Goal: Task Accomplishment & Management: Use online tool/utility

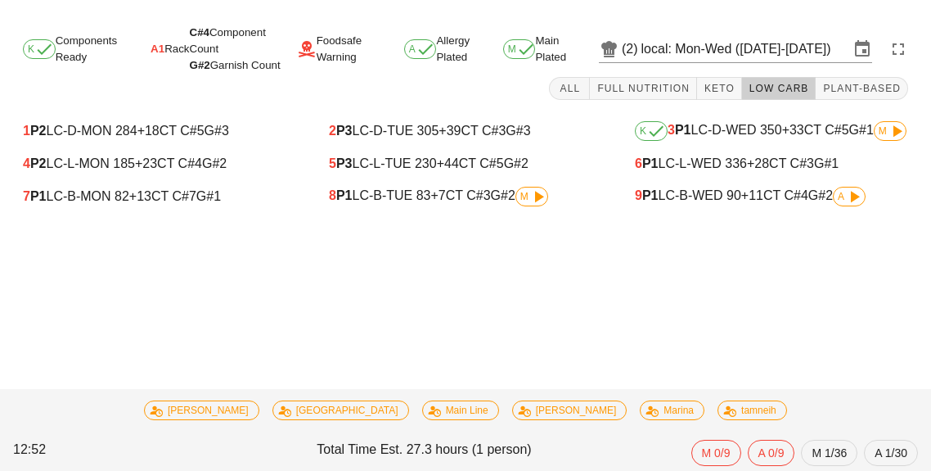
scroll to position [20, 0]
click at [524, 202] on div "2 P3 LC-D-TUE 305 +39 CT C#3 G#3 5 P3 LC-L-TUE 230 +44 CT C#5 G#2 8 P1 LC-B-TUE…" at bounding box center [466, 164] width 306 height 118
click at [546, 187] on icon at bounding box center [539, 197] width 20 height 20
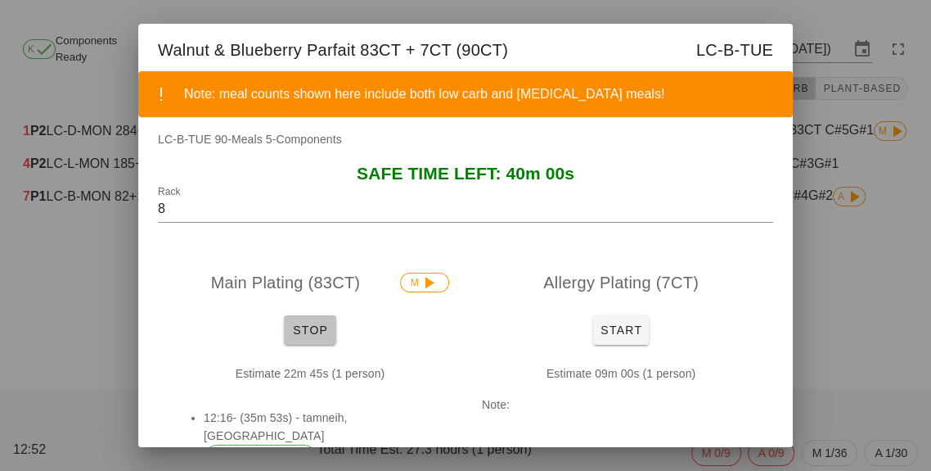
click at [308, 332] on span "Stop" at bounding box center [310, 329] width 39 height 13
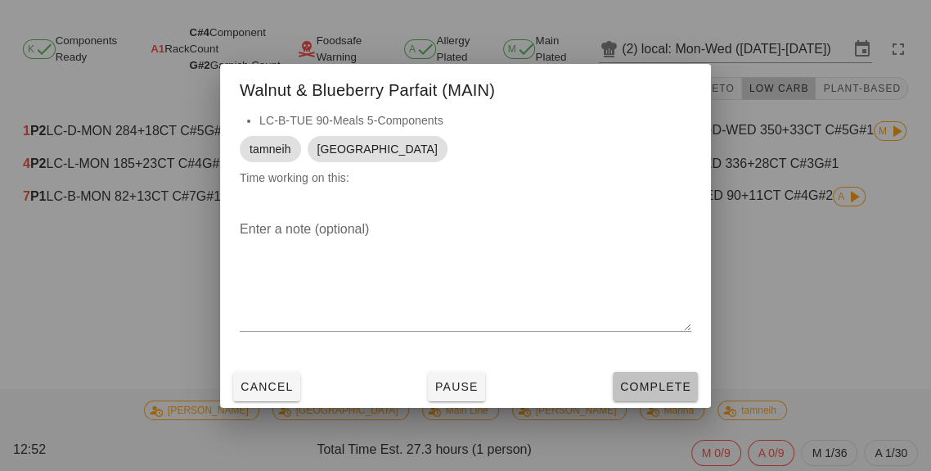
click at [655, 388] on span "Complete" at bounding box center [656, 386] width 72 height 13
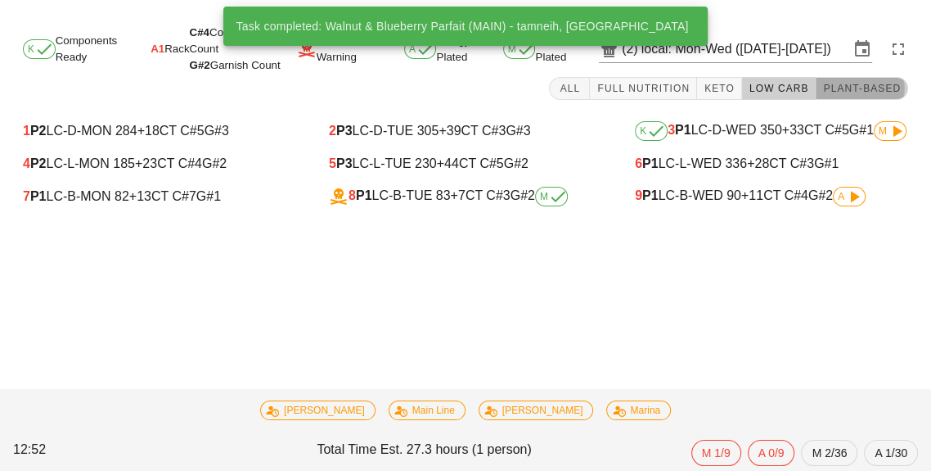
click at [863, 77] on button "Plant-Based" at bounding box center [862, 88] width 92 height 23
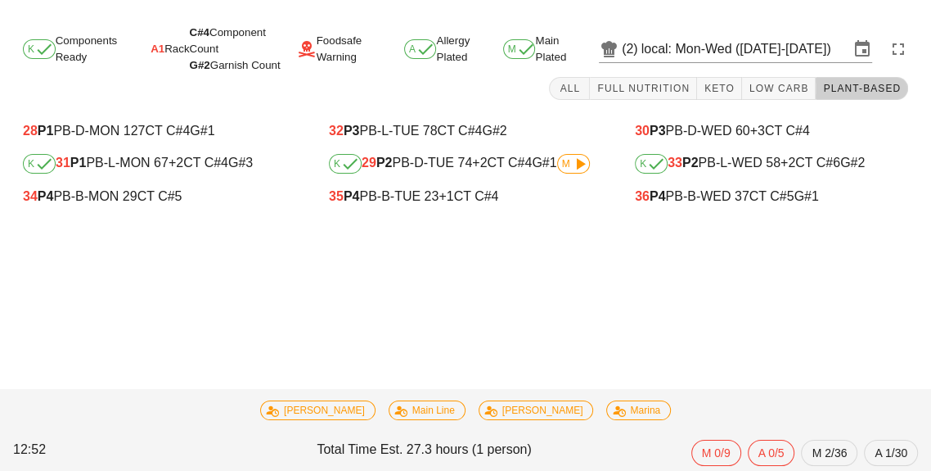
click at [118, 190] on div "34 P4 PB-B-MON 29 CT C#5" at bounding box center [160, 196] width 300 height 33
click at [400, 189] on div "35 P4 PB-B-TUE 23 +1 CT C#4" at bounding box center [465, 196] width 273 height 15
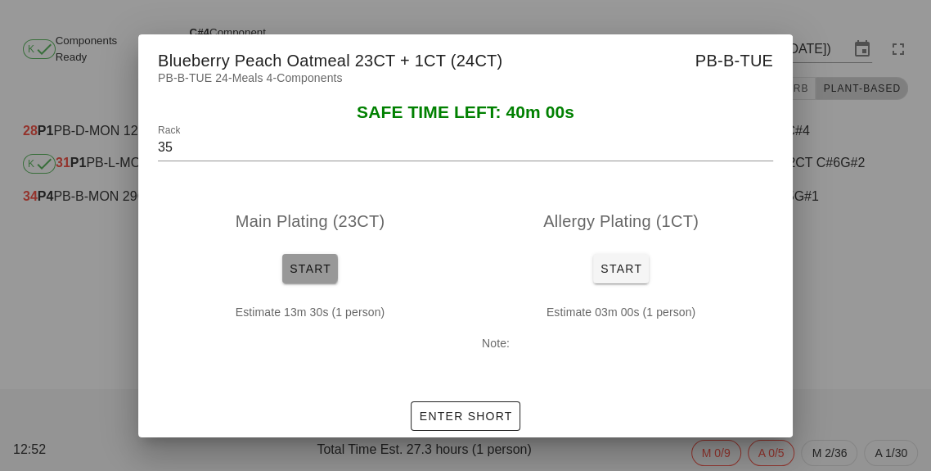
click at [307, 271] on span "Start" at bounding box center [310, 268] width 43 height 13
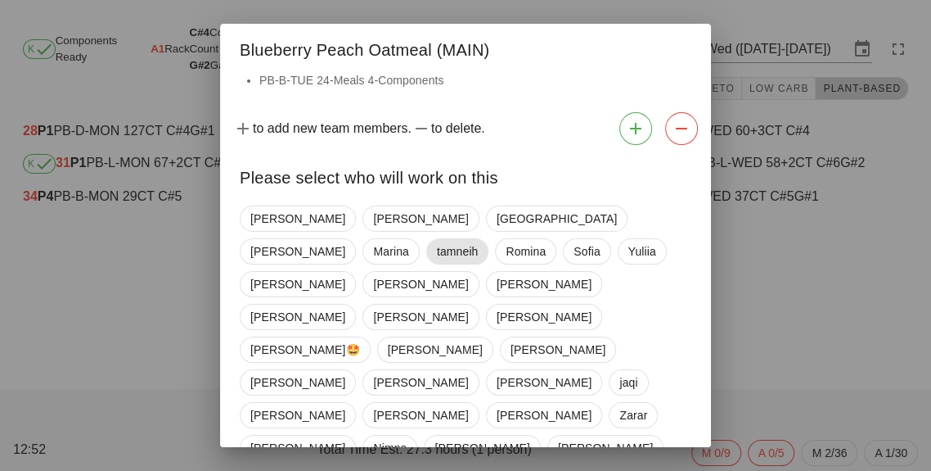
click at [479, 239] on span "tamneih" at bounding box center [458, 251] width 42 height 25
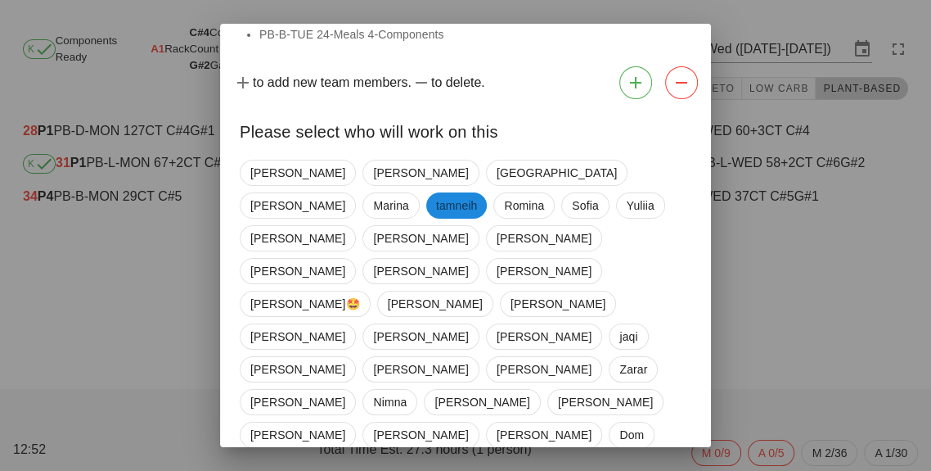
scroll to position [79, 0]
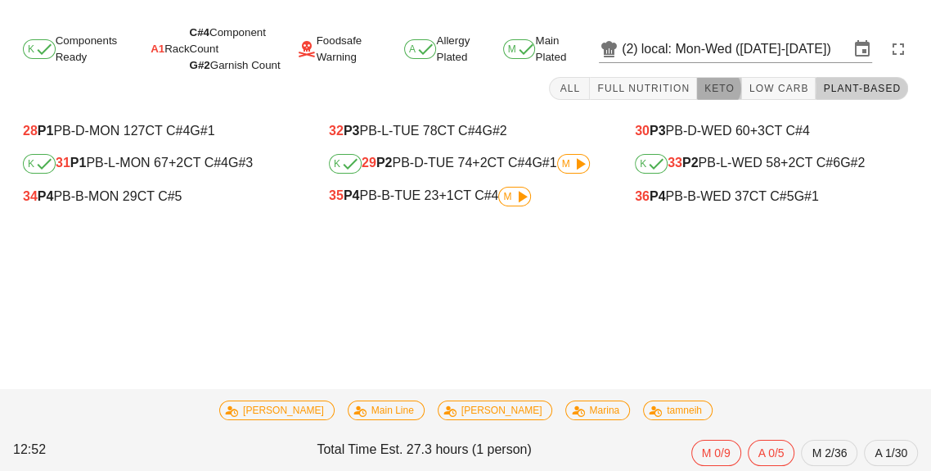
click at [734, 79] on button "Keto" at bounding box center [719, 88] width 45 height 23
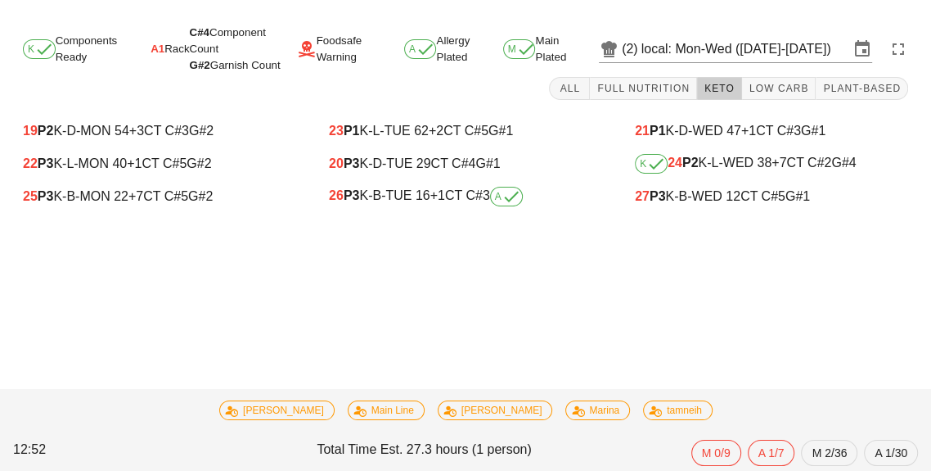
click at [420, 187] on div "26 P3 K-B-TUE 16 +1 CT C#3 A" at bounding box center [465, 197] width 273 height 20
type input "26"
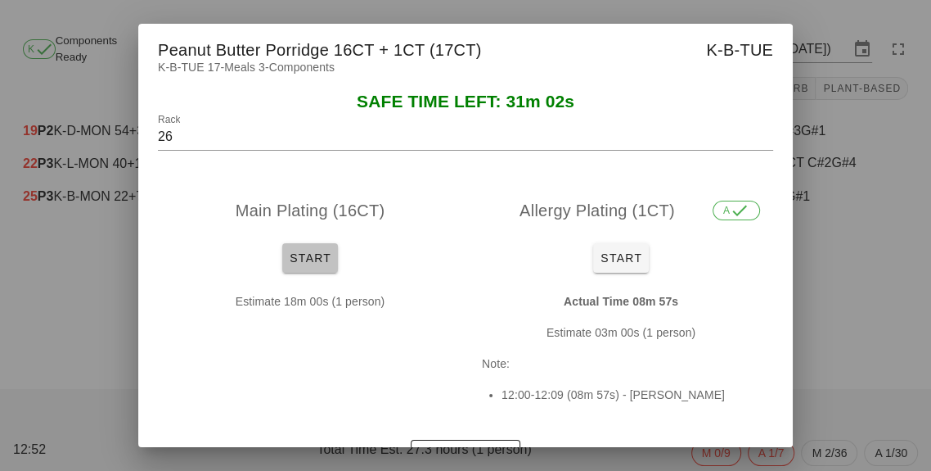
click at [314, 265] on button "Start" at bounding box center [310, 257] width 56 height 29
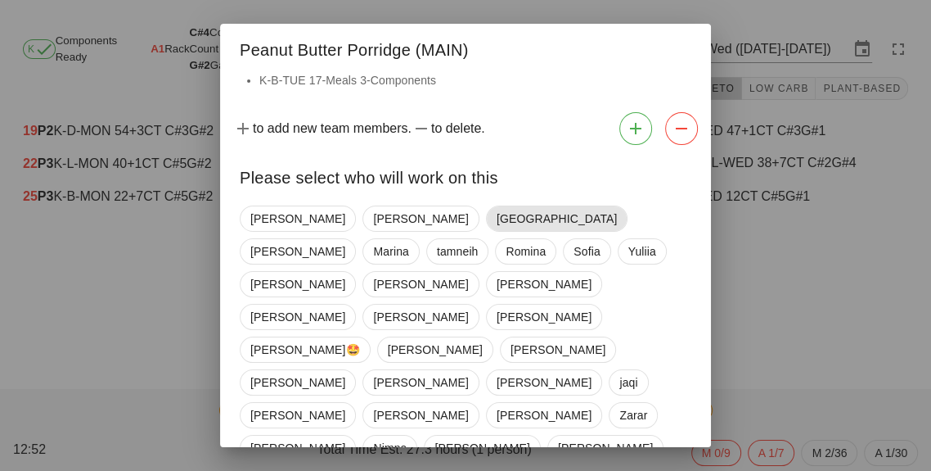
click at [497, 229] on span "[GEOGRAPHIC_DATA]" at bounding box center [557, 218] width 120 height 25
